Goal: Information Seeking & Learning: Learn about a topic

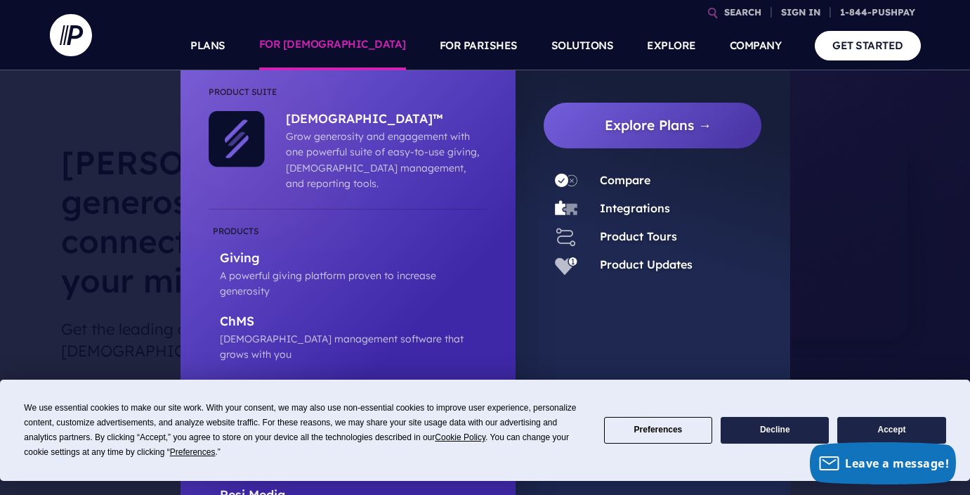
click at [242, 377] on p "Apps" at bounding box center [354, 386] width 268 height 18
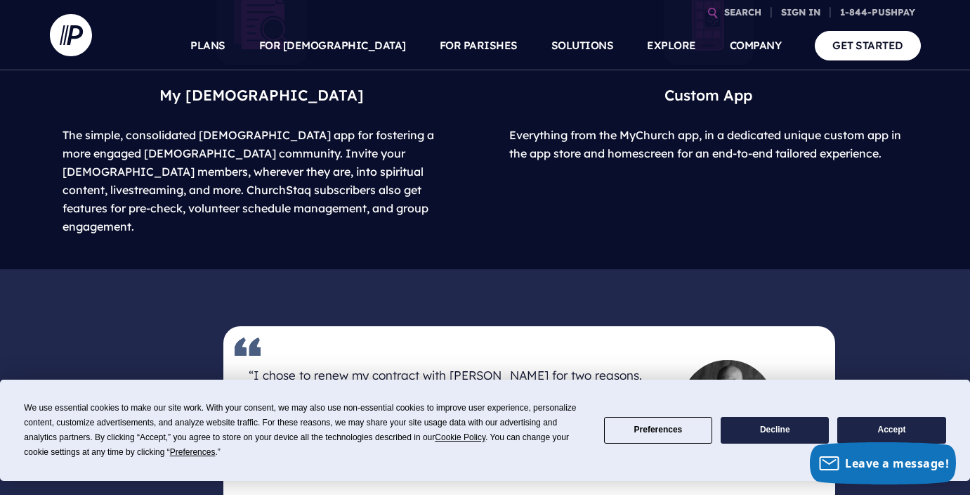
scroll to position [614, 0]
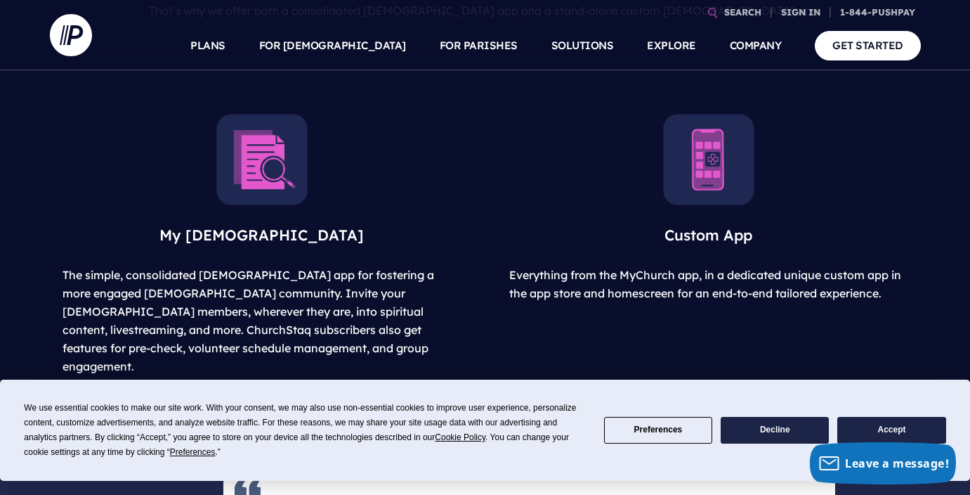
click at [896, 431] on button "Accept" at bounding box center [892, 430] width 108 height 27
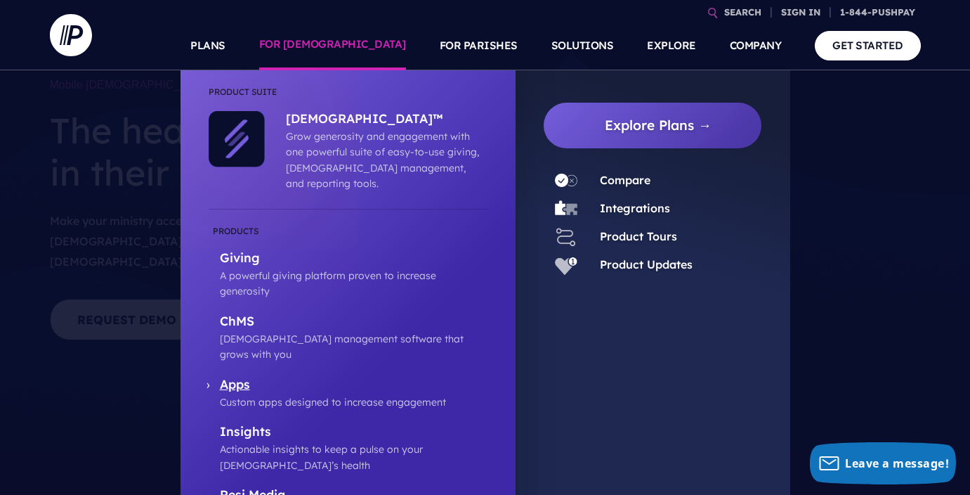
scroll to position [48, 0]
click at [212, 377] on link "Apps Custom apps designed to increase engagement" at bounding box center [348, 394] width 279 height 34
